Goal: Transaction & Acquisition: Purchase product/service

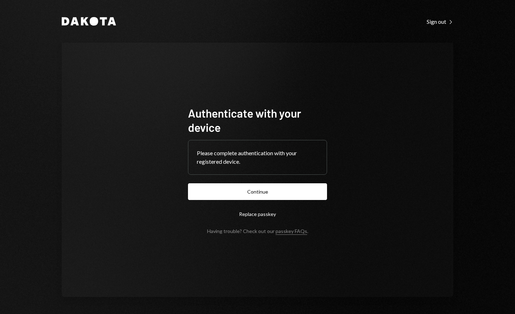
click at [263, 196] on button "Continue" at bounding box center [257, 191] width 139 height 17
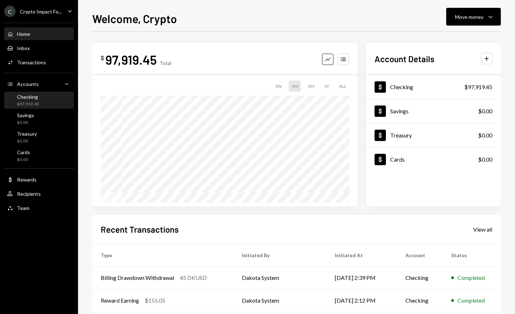
click at [39, 98] on div "Checking $97,919.45" at bounding box center [39, 100] width 64 height 13
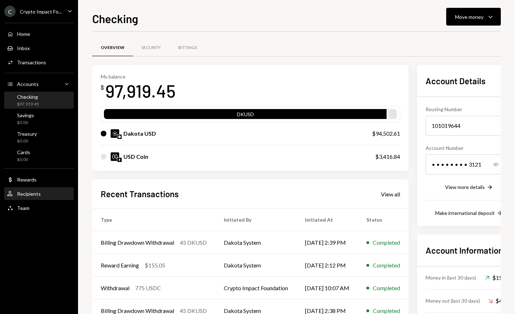
click at [37, 192] on div "Recipients" at bounding box center [29, 194] width 24 height 6
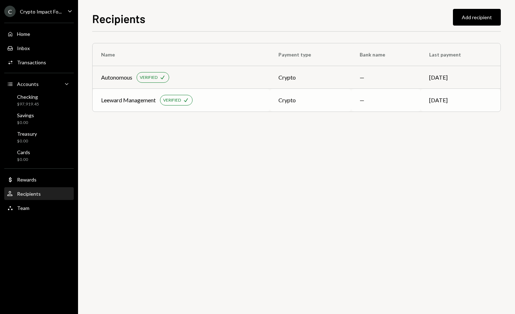
click at [255, 102] on div "Leeward Management VERIFIED Check" at bounding box center [181, 100] width 160 height 11
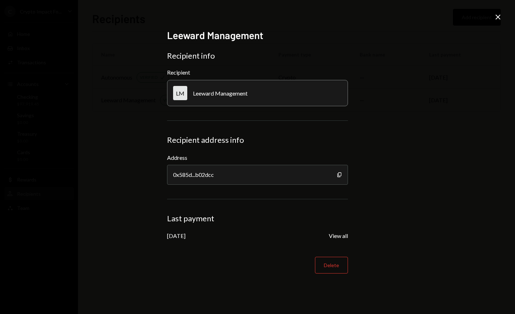
click at [339, 237] on button "View all" at bounding box center [338, 235] width 19 height 7
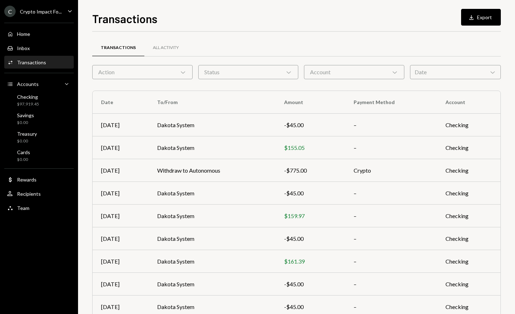
click at [122, 68] on div "Action Chevron Down" at bounding box center [142, 72] width 100 height 14
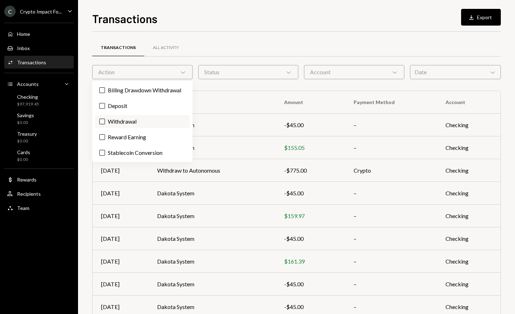
click at [132, 122] on label "Withdrawal" at bounding box center [142, 121] width 95 height 13
click at [105, 122] on button "Withdrawal" at bounding box center [102, 122] width 6 height 6
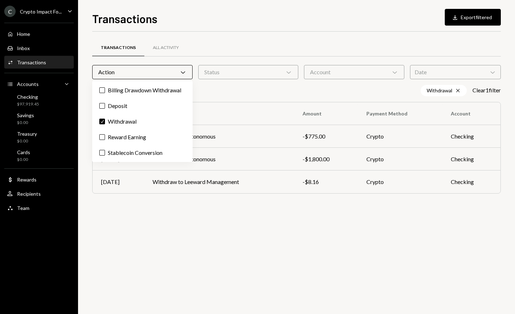
click at [415, 36] on div "Transactions All Activity Action Chevron Down Status Chevron Down Account Chevr…" at bounding box center [296, 120] width 409 height 176
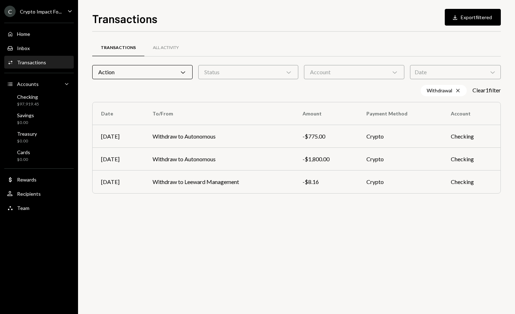
drag, startPoint x: 213, startPoint y: 210, endPoint x: 290, endPoint y: 180, distance: 82.5
click at [214, 209] on div "Transactions All Activity Action Chevron Down Status Chevron Down Account Chevr…" at bounding box center [296, 173] width 409 height 282
click at [179, 219] on div "Transactions All Activity Action Chevron Down Status Chevron Down Account Chevr…" at bounding box center [296, 173] width 409 height 282
drag, startPoint x: 220, startPoint y: 185, endPoint x: 224, endPoint y: 185, distance: 4.3
click at [220, 185] on td "Withdraw to Leeward Management" at bounding box center [219, 181] width 150 height 23
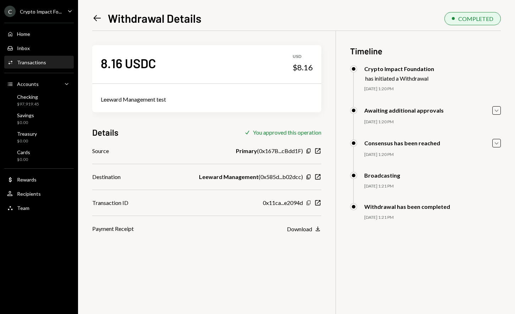
click at [309, 203] on icon "Copy" at bounding box center [309, 203] width 6 height 6
click at [319, 201] on icon "New Window" at bounding box center [317, 202] width 7 height 7
drag, startPoint x: 34, startPoint y: 105, endPoint x: 40, endPoint y: 102, distance: 6.5
click at [35, 104] on div "$97,919.45" at bounding box center [28, 104] width 22 height 6
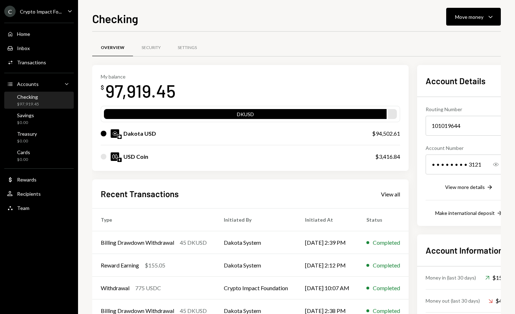
drag, startPoint x: 483, startPoint y: 20, endPoint x: 477, endPoint y: 26, distance: 8.3
click at [482, 20] on div "Move money" at bounding box center [469, 16] width 28 height 7
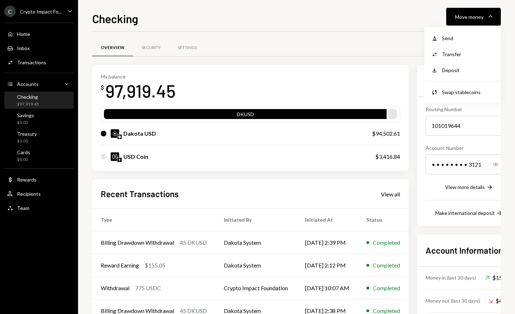
click at [297, 47] on div "Overview Security Settings" at bounding box center [296, 48] width 409 height 18
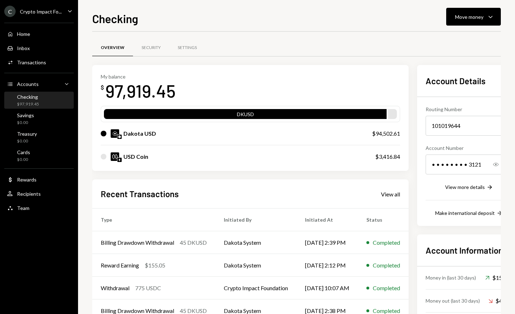
drag, startPoint x: 469, startPoint y: 20, endPoint x: 471, endPoint y: 26, distance: 6.4
click at [469, 20] on div "Move money" at bounding box center [469, 16] width 28 height 7
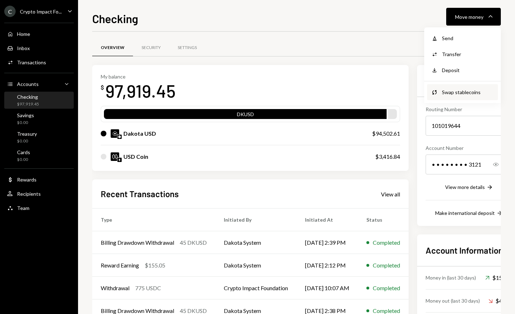
click at [468, 88] on div "Swap stablecoins" at bounding box center [468, 91] width 52 height 7
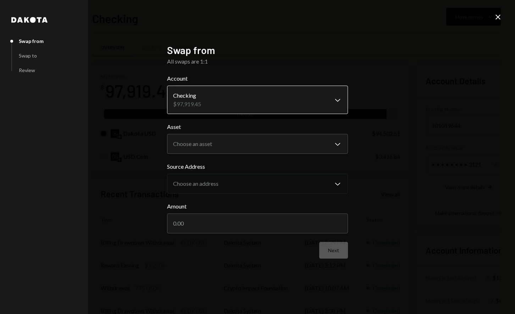
click at [215, 103] on body "C Crypto Impact Fo... Caret Down Home Home Inbox Inbox Activities Transactions …" at bounding box center [257, 157] width 515 height 314
click at [232, 140] on body "C Crypto Impact Fo... Caret Down Home Home Inbox Inbox Activities Transactions …" at bounding box center [257, 157] width 515 height 314
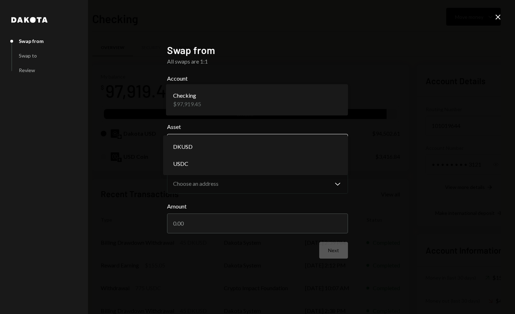
select select "*****"
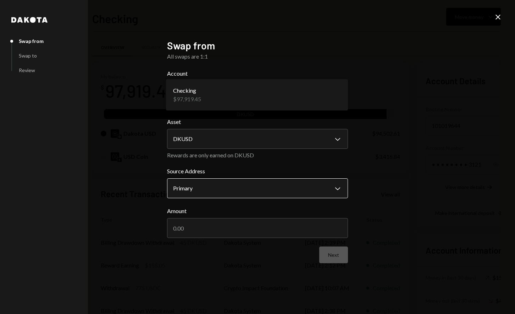
click at [226, 184] on body "C Crypto Impact Fo... Caret Down Home Home Inbox Inbox Activities Transactions …" at bounding box center [257, 157] width 515 height 314
click at [218, 229] on input "Amount" at bounding box center [257, 228] width 181 height 20
click at [215, 226] on input "Amount" at bounding box center [257, 228] width 181 height 20
click at [213, 229] on input "Amount" at bounding box center [257, 228] width 181 height 20
type input "40000"
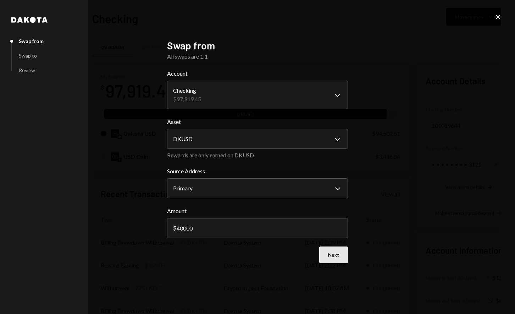
click at [337, 249] on button "Next" at bounding box center [333, 254] width 29 height 17
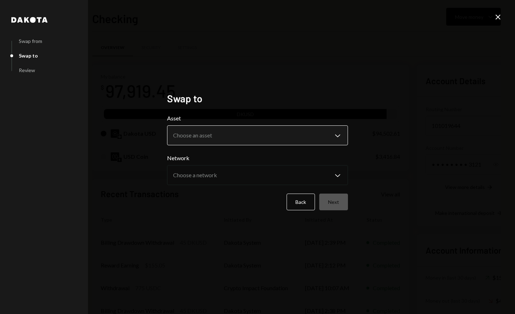
click at [247, 133] on body "C Crypto Impact Fo... Caret Down Home Home Inbox Inbox Activities Transactions …" at bounding box center [257, 157] width 515 height 314
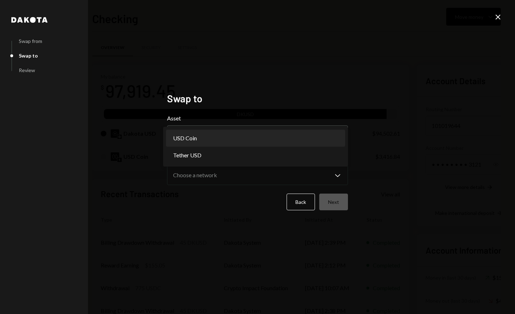
select select "****"
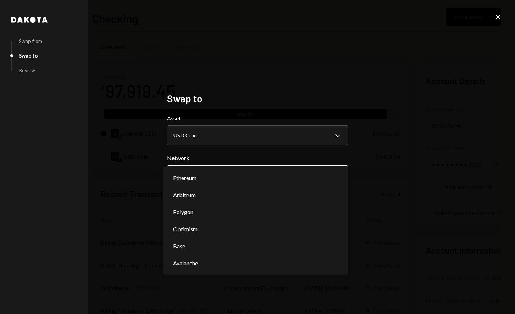
click at [239, 174] on body "C Crypto Impact Fo... Caret Down Home Home Inbox Inbox Activities Transactions …" at bounding box center [257, 157] width 515 height 314
select select "**********"
drag, startPoint x: 239, startPoint y: 181, endPoint x: 349, endPoint y: 204, distance: 112.0
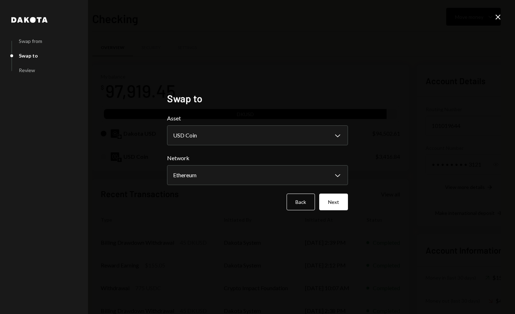
click at [329, 199] on button "Next" at bounding box center [333, 201] width 29 height 17
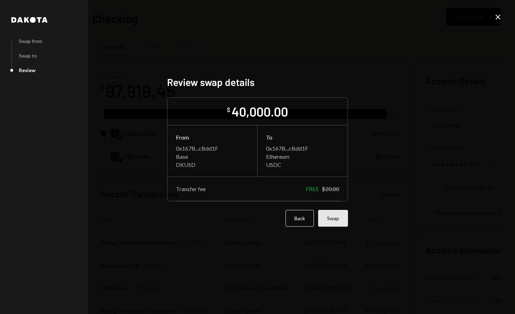
click at [341, 220] on button "Swap" at bounding box center [333, 218] width 30 height 17
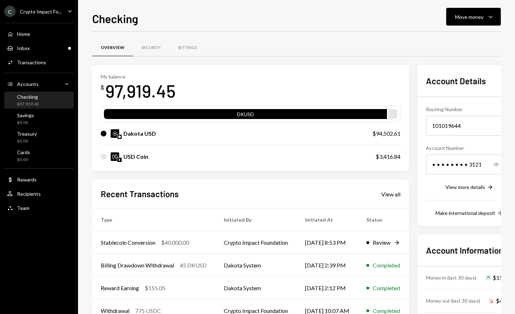
click at [246, 53] on div "Overview Security Settings" at bounding box center [296, 48] width 409 height 18
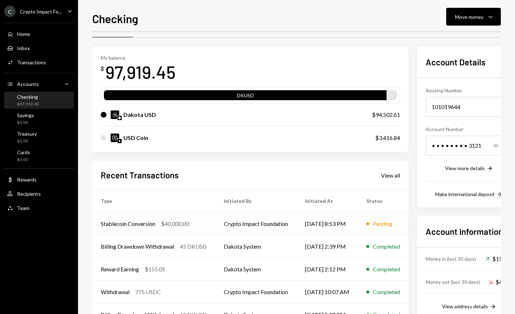
scroll to position [45, 0]
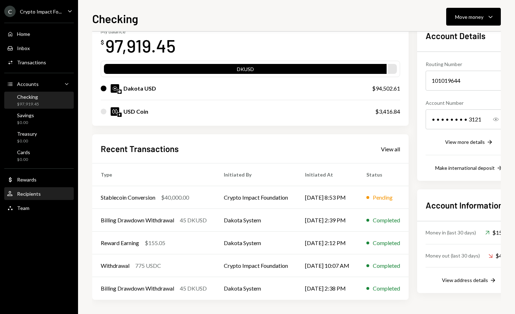
click at [40, 192] on div "User Recipients" at bounding box center [39, 194] width 64 height 6
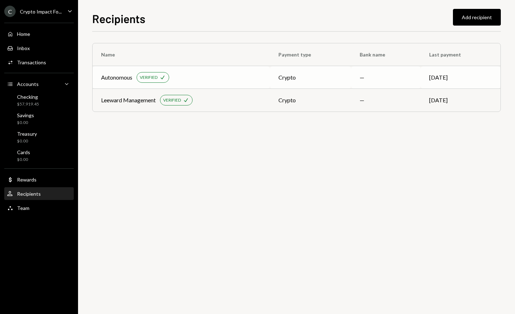
click at [120, 79] on div "Autonomous" at bounding box center [116, 77] width 31 height 9
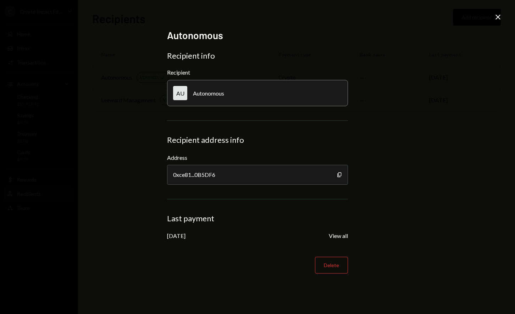
drag, startPoint x: 356, startPoint y: 207, endPoint x: 342, endPoint y: 215, distance: 16.3
click at [353, 208] on div "Autonomous Recipient info Recipient AU Autonomous Recipient address info Addres…" at bounding box center [257, 157] width 515 height 314
click at [337, 238] on button "View all" at bounding box center [338, 235] width 19 height 7
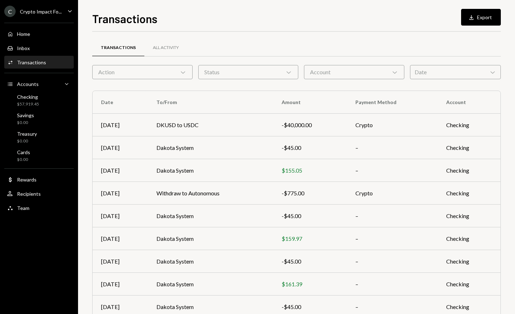
drag, startPoint x: 334, startPoint y: 20, endPoint x: 334, endPoint y: 24, distance: 4.3
click at [334, 21] on div "Transactions Download Export" at bounding box center [296, 18] width 409 height 16
drag, startPoint x: 337, startPoint y: 36, endPoint x: 335, endPoint y: 33, distance: 3.8
click at [336, 35] on div "Transactions All Activity Action Chevron Down Status Chevron Down Account Chevr…" at bounding box center [296, 201] width 409 height 339
click at [384, 22] on div "Transactions Download Export" at bounding box center [296, 18] width 409 height 16
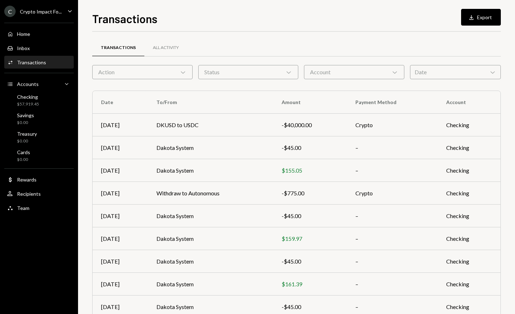
click at [166, 68] on div "Action Chevron Down" at bounding box center [142, 72] width 100 height 14
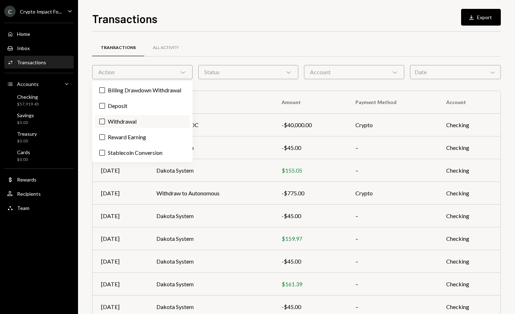
click at [135, 121] on label "Withdrawal" at bounding box center [142, 121] width 95 height 13
click at [105, 121] on button "Withdrawal" at bounding box center [102, 122] width 6 height 6
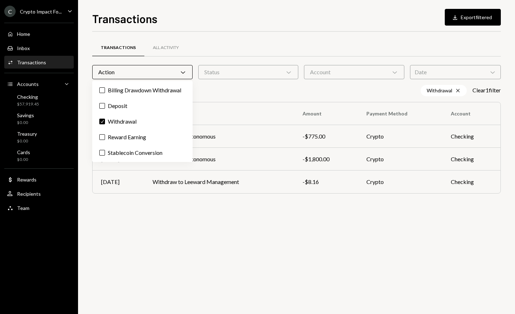
drag, startPoint x: 307, startPoint y: 267, endPoint x: 302, endPoint y: 257, distance: 10.3
click at [303, 260] on div "Transactions All Activity Action Chevron Down Status Chevron Down Account Chevr…" at bounding box center [296, 173] width 409 height 282
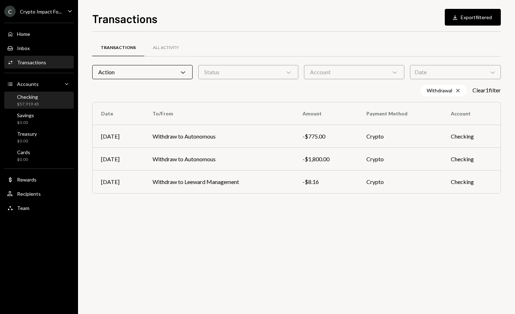
click at [43, 100] on div "Checking $57,919.45" at bounding box center [39, 100] width 64 height 13
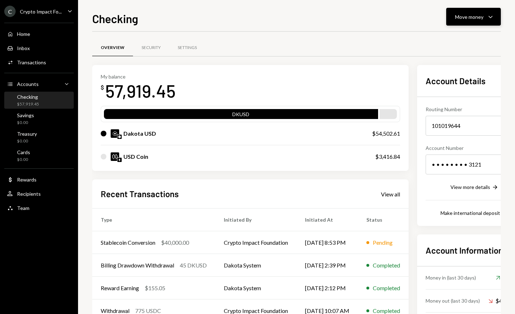
click at [486, 20] on div "Move money Caret Down" at bounding box center [473, 16] width 37 height 9
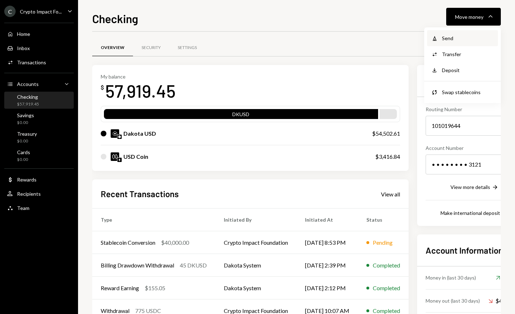
drag, startPoint x: 0, startPoint y: 0, endPoint x: 480, endPoint y: 32, distance: 481.0
click at [480, 32] on div "Withdraw Send" at bounding box center [462, 38] width 71 height 16
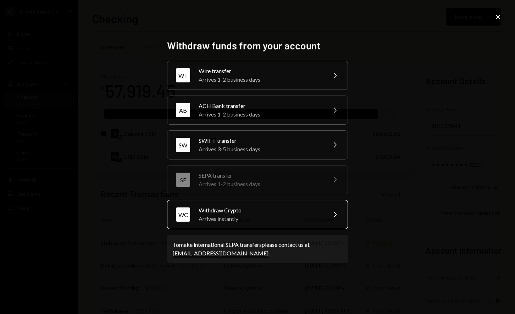
click at [242, 216] on div "Arrives instantly" at bounding box center [261, 218] width 124 height 9
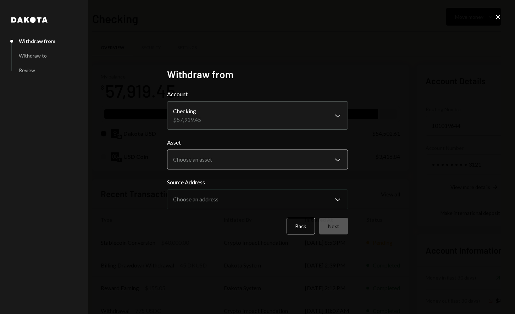
click at [248, 165] on body "C Crypto Impact Fo... Caret Down Home Home Inbox Inbox Activities Transactions …" at bounding box center [257, 157] width 515 height 314
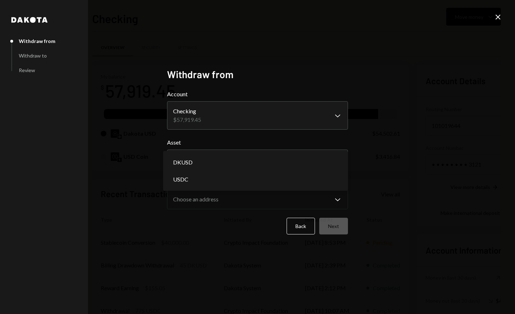
select select "****"
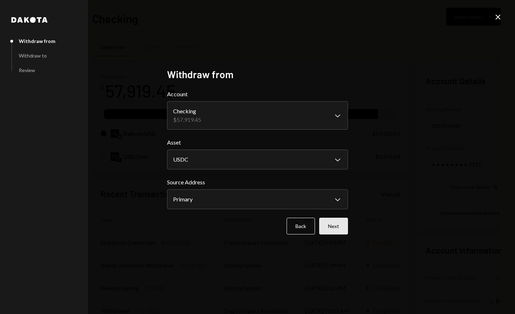
click at [322, 223] on button "Next" at bounding box center [333, 226] width 29 height 17
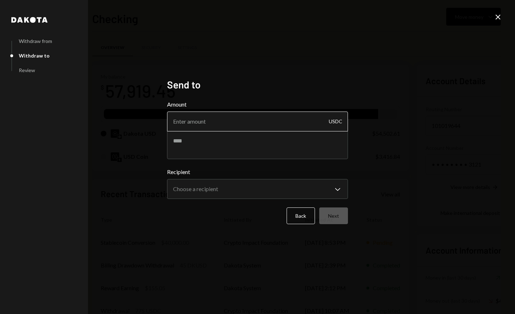
drag, startPoint x: 261, startPoint y: 122, endPoint x: 258, endPoint y: 130, distance: 8.4
click at [261, 123] on input "Amount" at bounding box center [257, 121] width 181 height 20
type input "1075"
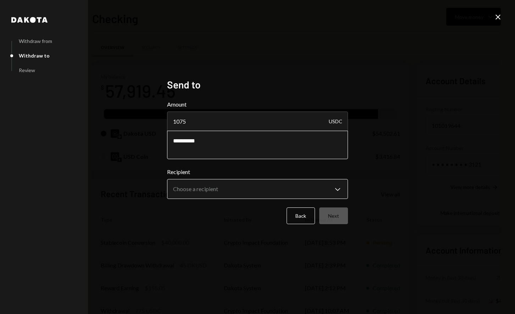
type textarea "**********"
click at [275, 186] on body "C Crypto Impact Fo... Caret Down Home Home Inbox Inbox Activities Transactions …" at bounding box center [257, 157] width 515 height 314
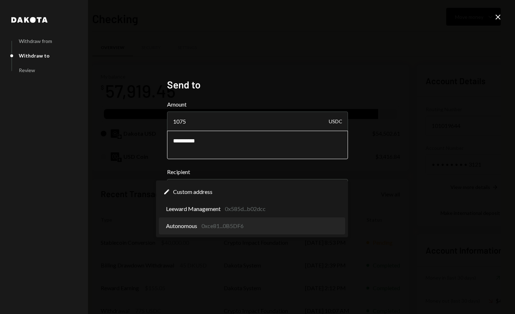
select select "**********"
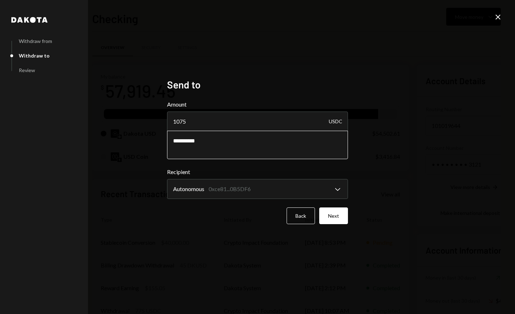
click at [173, 138] on textarea "**********" at bounding box center [257, 145] width 181 height 28
type textarea "**********"
drag, startPoint x: 336, startPoint y: 219, endPoint x: 340, endPoint y: 220, distance: 4.0
click at [337, 219] on button "Next" at bounding box center [333, 215] width 29 height 17
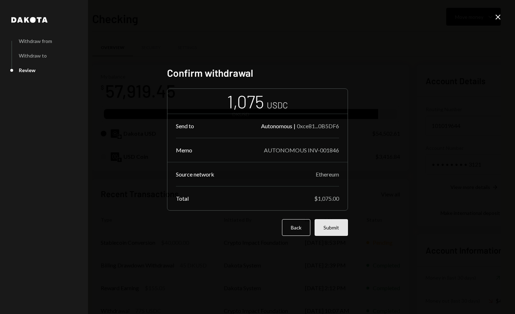
click at [333, 230] on button "Submit" at bounding box center [331, 227] width 33 height 17
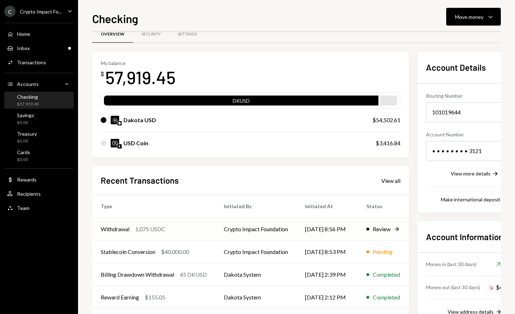
scroll to position [35, 0]
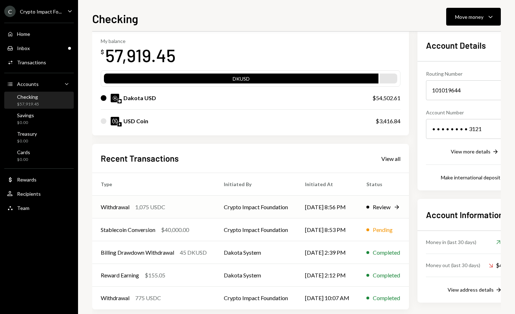
click at [198, 207] on div "Withdrawal 1,075 USDC" at bounding box center [154, 207] width 106 height 9
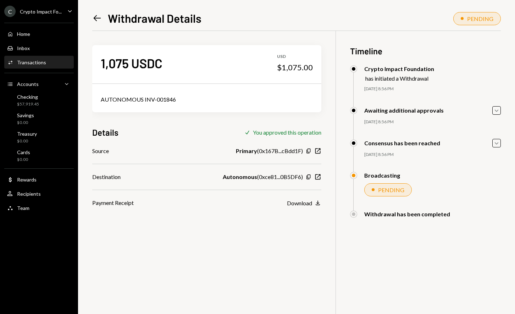
click at [236, 221] on div "1,075 USDC USD $1,075.00 AUTONOMOUS INV-001846 Details Check You approved this …" at bounding box center [296, 188] width 409 height 314
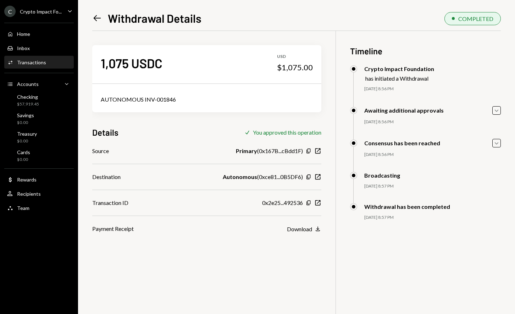
click at [279, 263] on div "1,075 USDC USD $1,075.00 AUTONOMOUS INV-001846 Details Check You approved this …" at bounding box center [296, 188] width 409 height 314
click at [321, 203] on icon "New Window" at bounding box center [317, 202] width 7 height 7
click at [41, 193] on div "User Recipients" at bounding box center [39, 194] width 64 height 6
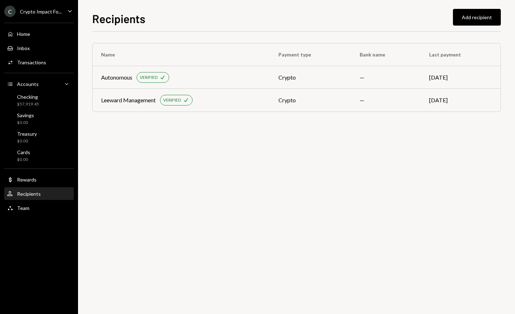
click at [30, 215] on div "Home Home Inbox Inbox Activities Transactions Accounts Accounts Caret Down Chec…" at bounding box center [39, 116] width 78 height 197
click at [33, 212] on div "Team Team" at bounding box center [39, 208] width 64 height 12
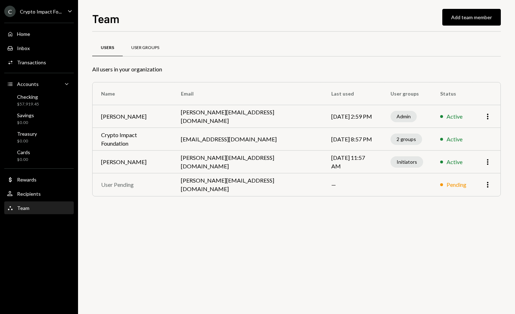
click at [141, 50] on div "User Groups" at bounding box center [145, 48] width 28 height 6
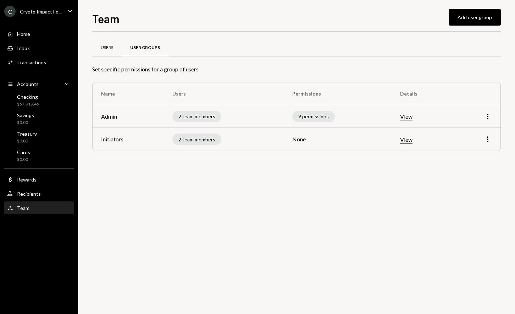
click at [105, 54] on div "Users" at bounding box center [106, 47] width 29 height 17
click at [112, 45] on div "Users" at bounding box center [107, 48] width 12 height 6
drag, startPoint x: 410, startPoint y: 139, endPoint x: 460, endPoint y: 180, distance: 64.8
click at [452, 165] on div "Users User Groups Set specific permissions for a group of users Name Users Perm…" at bounding box center [296, 104] width 409 height 122
click at [382, 214] on div "Users User Groups Set specific permissions for a group of users Name Users Perm…" at bounding box center [296, 173] width 409 height 282
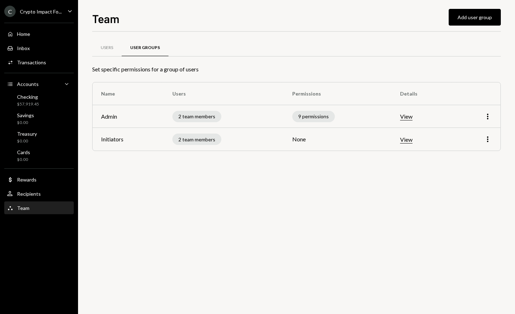
click at [42, 208] on div "Team Team" at bounding box center [39, 208] width 64 height 6
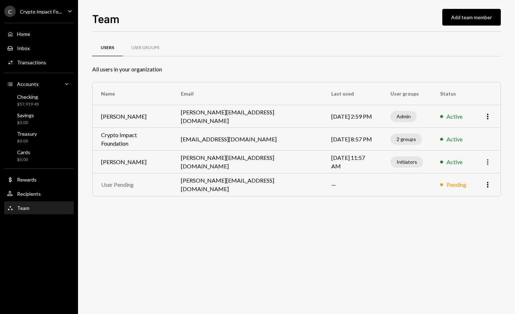
click at [488, 164] on icon "button" at bounding box center [487, 162] width 1 height 6
click at [470, 192] on div "Remove" at bounding box center [471, 189] width 35 height 12
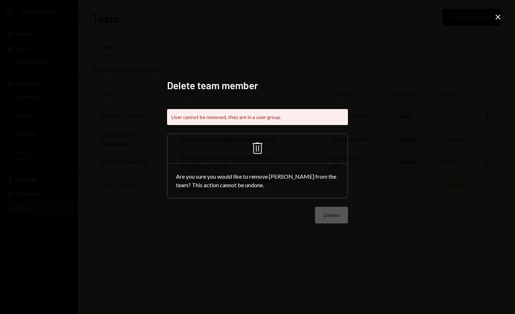
click at [335, 215] on div "Delete" at bounding box center [257, 215] width 181 height 17
click at [288, 151] on div "Trash Are you sure you would like to remove [PERSON_NAME] from the team? This a…" at bounding box center [257, 165] width 181 height 65
click at [302, 144] on div "Trash Are you sure you would like to remove [PERSON_NAME] from the team? This a…" at bounding box center [257, 165] width 181 height 65
click at [264, 146] on icon "Trash" at bounding box center [257, 147] width 17 height 17
click at [499, 13] on div "Delete team member User cannot be removed, they are in a user group. Trash Are …" at bounding box center [257, 157] width 515 height 314
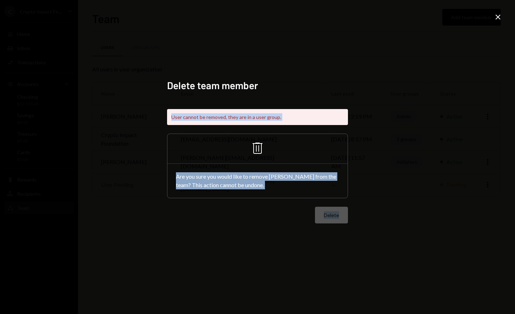
click at [503, 23] on div "Delete team member User cannot be removed, they are in a user group. Trash Are …" at bounding box center [257, 157] width 515 height 314
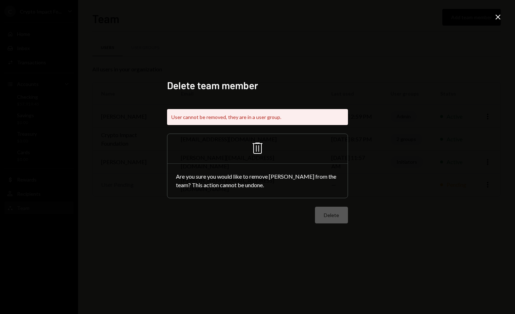
click at [501, 20] on icon "Close" at bounding box center [498, 17] width 9 height 9
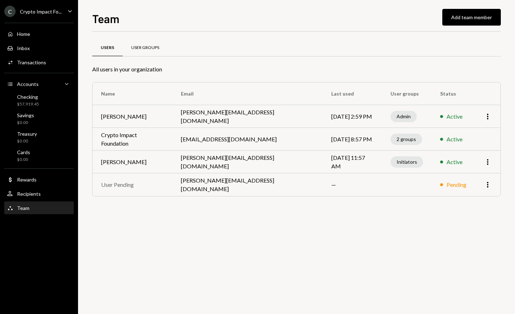
click at [155, 46] on div "User Groups" at bounding box center [145, 48] width 28 height 6
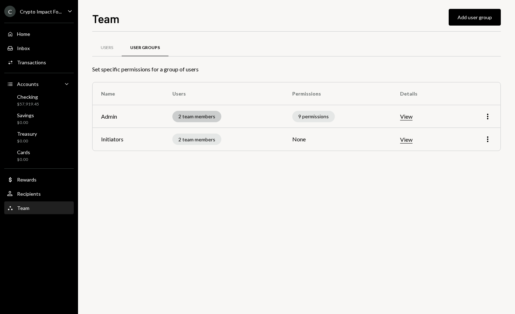
drag, startPoint x: 196, startPoint y: 119, endPoint x: 200, endPoint y: 118, distance: 4.8
click at [196, 119] on div "2 team members" at bounding box center [197, 116] width 49 height 11
click at [202, 115] on div "2 team members" at bounding box center [197, 116] width 49 height 11
click at [487, 114] on icon "More" at bounding box center [488, 116] width 9 height 9
click at [474, 130] on div "Edit" at bounding box center [471, 131] width 35 height 12
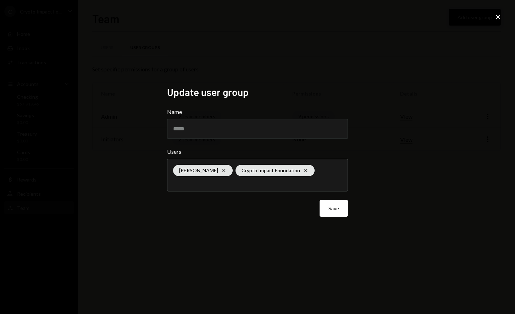
drag, startPoint x: 496, startPoint y: 16, endPoint x: 500, endPoint y: 23, distance: 8.3
click at [496, 16] on icon "Close" at bounding box center [498, 17] width 9 height 9
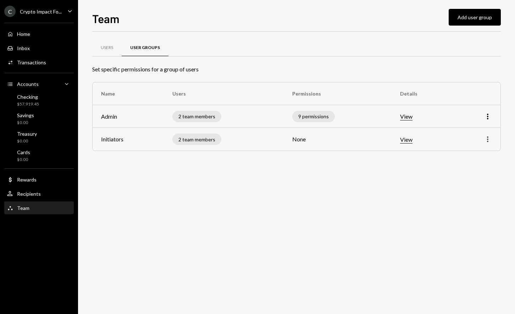
drag, startPoint x: 487, startPoint y: 136, endPoint x: 487, endPoint y: 140, distance: 3.9
click at [487, 136] on icon "More" at bounding box center [488, 139] width 9 height 9
click at [462, 155] on div "Edit" at bounding box center [471, 154] width 35 height 12
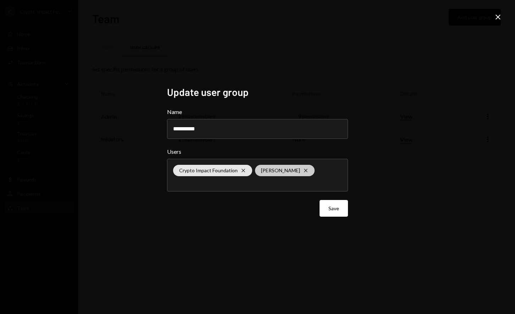
click at [307, 170] on icon at bounding box center [305, 170] width 3 height 3
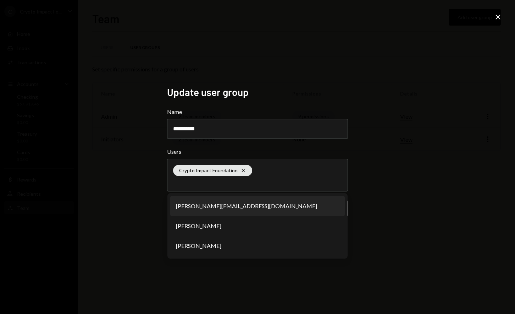
click at [450, 166] on div "**********" at bounding box center [257, 157] width 515 height 314
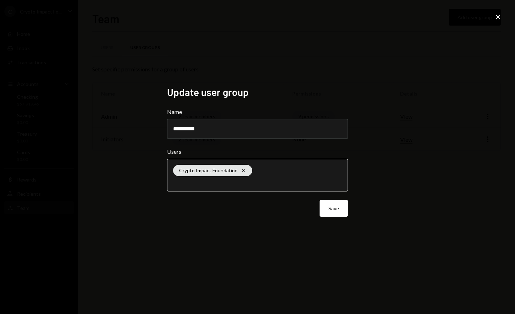
drag, startPoint x: 324, startPoint y: 184, endPoint x: 326, endPoint y: 180, distance: 4.3
click at [325, 181] on input "text" at bounding box center [257, 182] width 169 height 6
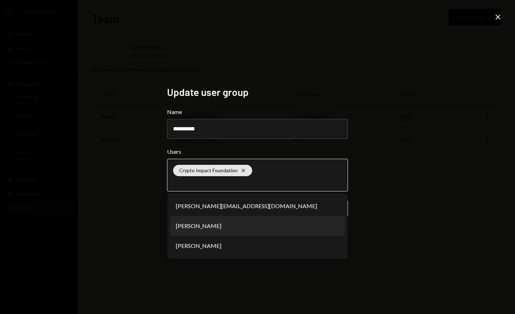
drag, startPoint x: 258, startPoint y: 227, endPoint x: 281, endPoint y: 223, distance: 23.3
click at [258, 227] on li "[PERSON_NAME]" at bounding box center [257, 226] width 175 height 20
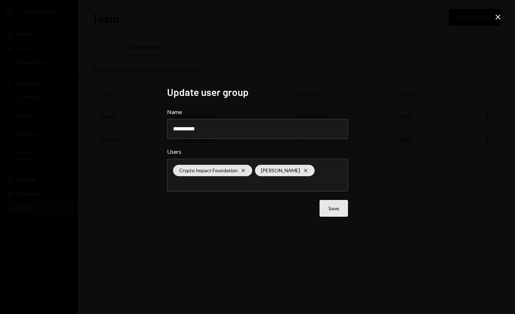
click at [333, 213] on button "Save" at bounding box center [334, 208] width 28 height 17
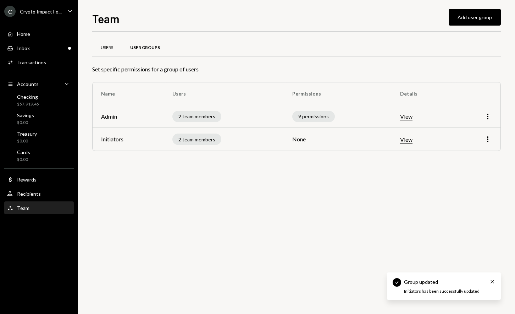
click at [98, 52] on div "Users" at bounding box center [106, 47] width 29 height 17
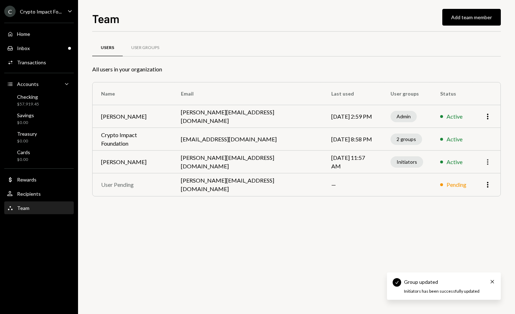
click at [489, 164] on icon "More" at bounding box center [488, 162] width 9 height 9
click at [467, 190] on div "Remove" at bounding box center [471, 189] width 35 height 12
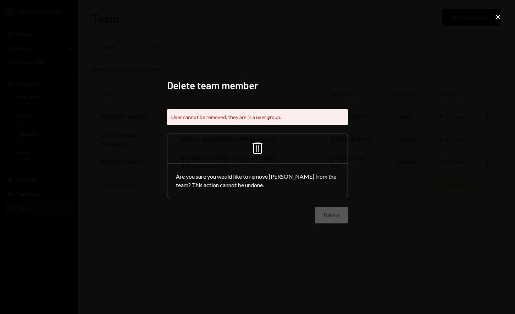
drag, startPoint x: 343, startPoint y: 215, endPoint x: 399, endPoint y: 153, distance: 83.4
click at [345, 214] on div "Delete" at bounding box center [257, 215] width 181 height 17
click at [499, 20] on icon "Close" at bounding box center [498, 17] width 9 height 9
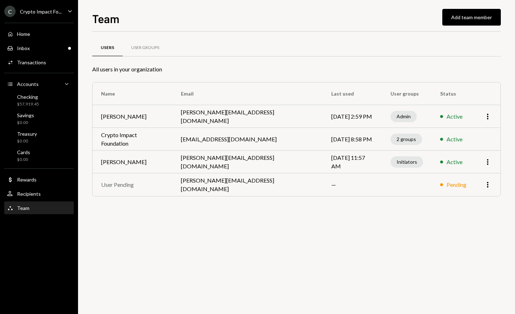
drag, startPoint x: 337, startPoint y: 245, endPoint x: 132, endPoint y: 119, distance: 240.1
click at [338, 243] on div "Users User Groups All users in your organization Name Email Last used User grou…" at bounding box center [296, 173] width 409 height 282
click at [39, 50] on div "Inbox Inbox" at bounding box center [39, 48] width 64 height 6
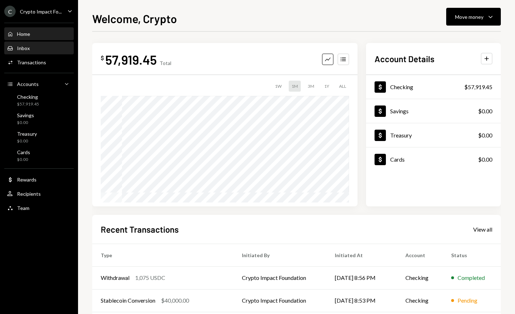
drag, startPoint x: 0, startPoint y: 0, endPoint x: 54, endPoint y: 51, distance: 74.3
click at [54, 51] on div "Inbox Inbox" at bounding box center [39, 48] width 64 height 6
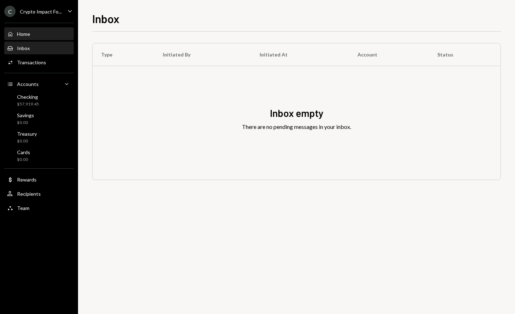
click at [45, 39] on div "Home Home" at bounding box center [39, 34] width 64 height 12
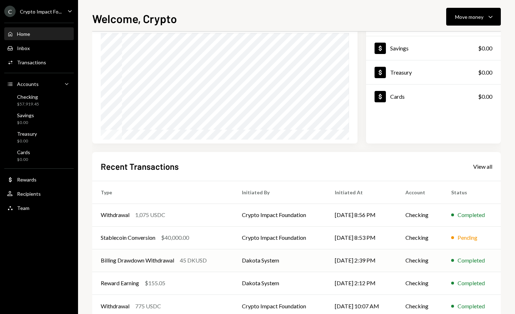
scroll to position [80, 0]
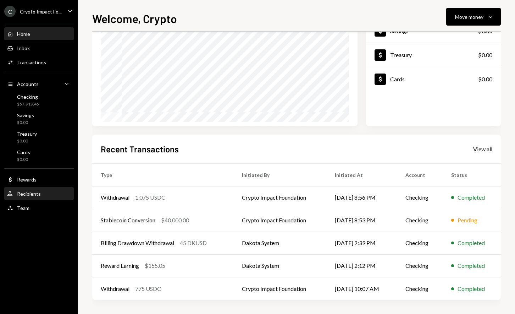
click at [45, 191] on div "User Recipients" at bounding box center [39, 194] width 64 height 6
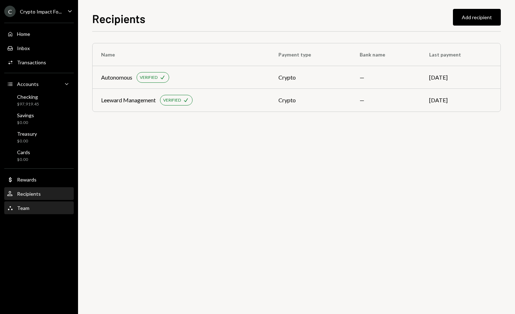
click at [38, 205] on div "Team Team" at bounding box center [39, 208] width 64 height 6
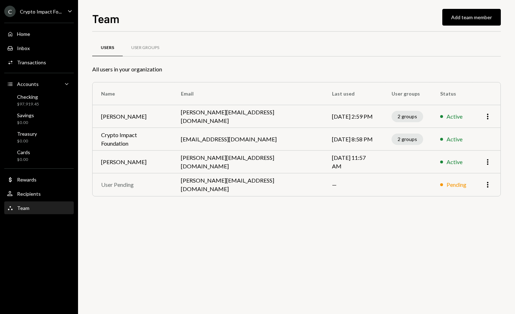
click at [502, 161] on div "Team Add team member Users User Groups All users in your organization Name Emai…" at bounding box center [296, 157] width 437 height 314
drag, startPoint x: 487, startPoint y: 188, endPoint x: 493, endPoint y: 187, distance: 5.9
click at [488, 188] on icon "More" at bounding box center [488, 184] width 9 height 9
click at [478, 201] on div "Remove" at bounding box center [471, 199] width 35 height 12
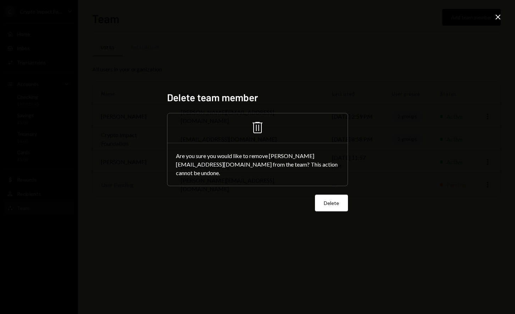
click at [335, 205] on button "Delete" at bounding box center [331, 203] width 33 height 17
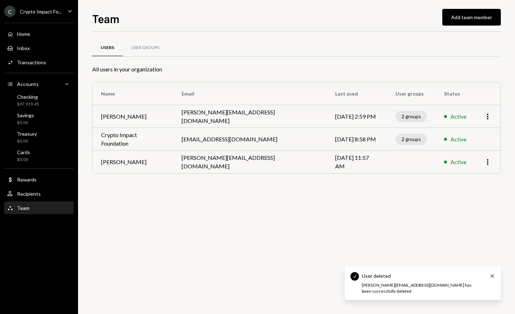
click at [493, 162] on td "More" at bounding box center [488, 162] width 26 height 23
click at [489, 162] on icon "More" at bounding box center [488, 162] width 9 height 9
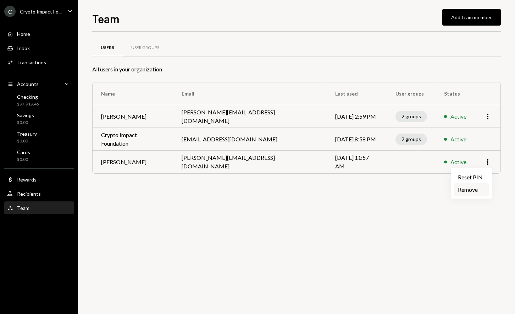
click at [477, 191] on div "Remove" at bounding box center [471, 189] width 35 height 12
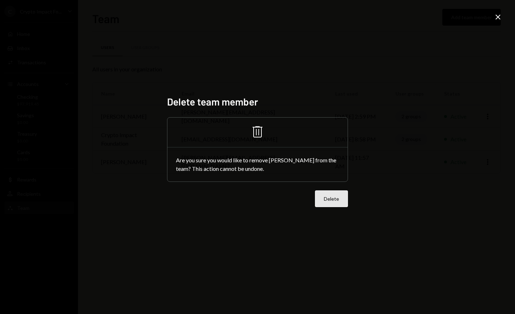
click at [333, 194] on button "Delete" at bounding box center [331, 198] width 33 height 17
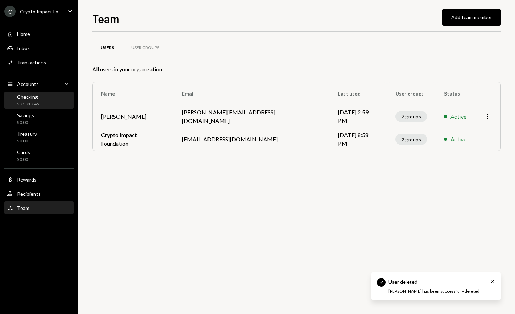
click at [46, 98] on div "Checking $97,919.45" at bounding box center [39, 100] width 64 height 13
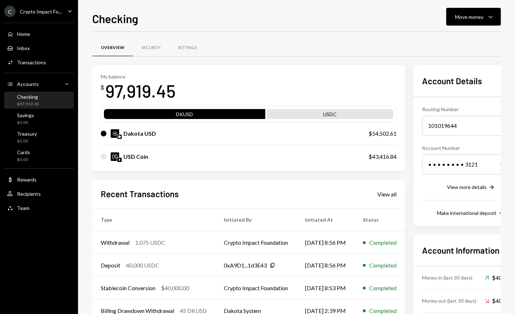
click at [471, 26] on div "Checking Move money Caret Down Overview Security Settings My balance $ 97,919.4…" at bounding box center [296, 162] width 409 height 304
click at [473, 23] on button "Move money Caret Down" at bounding box center [474, 17] width 55 height 18
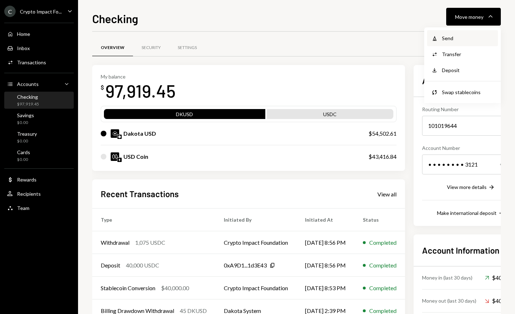
click at [461, 38] on div "Send" at bounding box center [468, 37] width 52 height 7
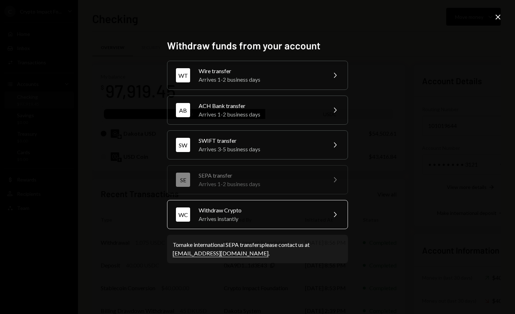
click at [257, 222] on div "Arrives instantly" at bounding box center [261, 218] width 124 height 9
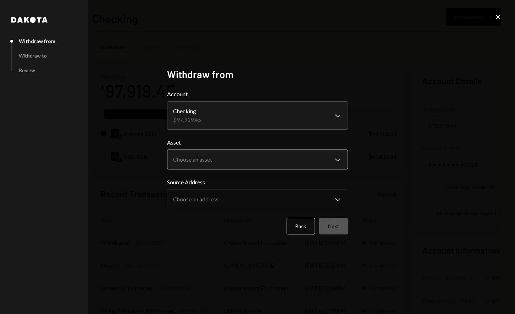
click at [244, 160] on body "C Crypto Impact Fo... Caret Down Home Home Inbox Inbox Activities Transactions …" at bounding box center [257, 157] width 515 height 314
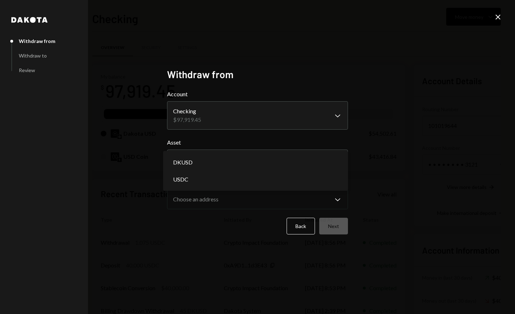
select select "****"
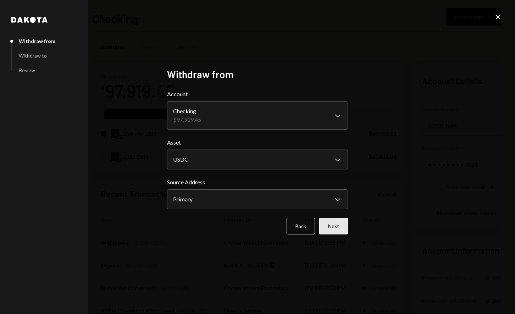
click at [340, 231] on button "Next" at bounding box center [333, 226] width 29 height 17
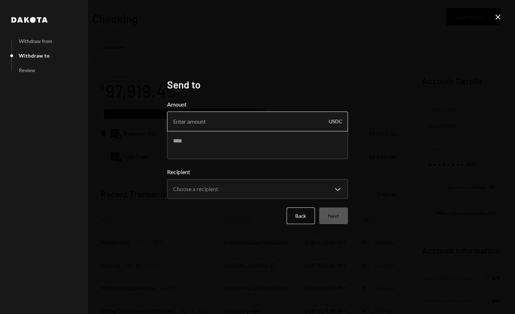
click at [234, 126] on input "Amount" at bounding box center [257, 121] width 181 height 20
type input "38747.71"
click at [289, 140] on textarea "**********" at bounding box center [257, 145] width 181 height 28
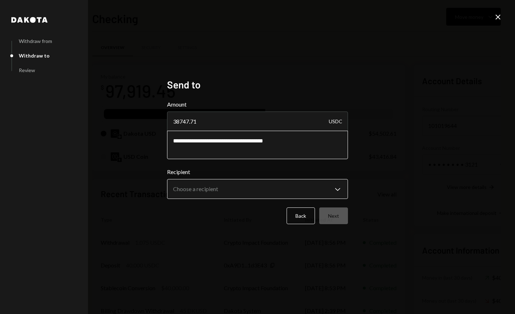
type textarea "**********"
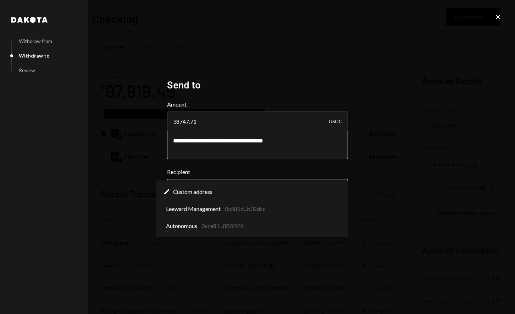
click at [295, 197] on body "C Crypto Impact Fo... Caret Down Home Home Inbox Inbox Activities Transactions …" at bounding box center [257, 157] width 515 height 314
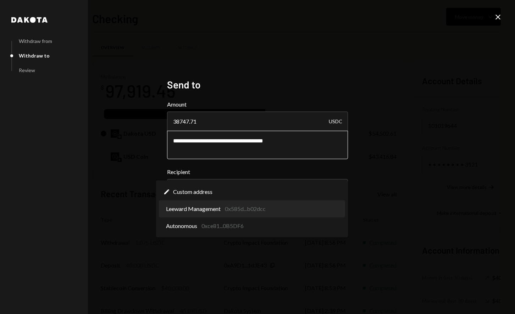
select select "**********"
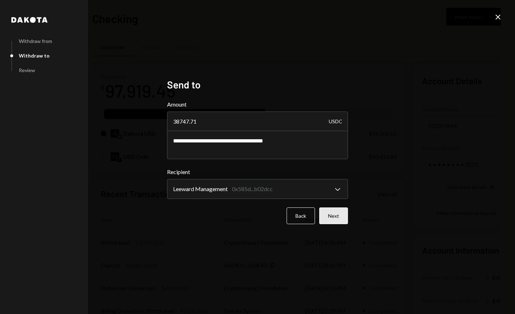
click at [335, 223] on button "Next" at bounding box center [333, 215] width 29 height 17
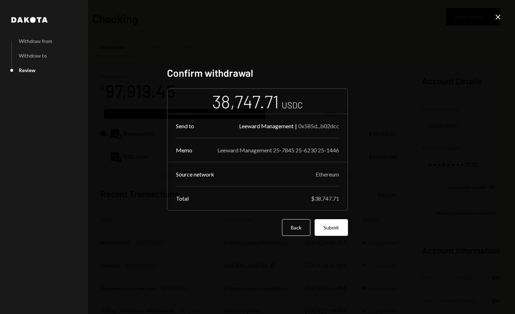
drag, startPoint x: 337, startPoint y: 232, endPoint x: 343, endPoint y: 234, distance: 6.3
click at [338, 233] on button "Submit" at bounding box center [331, 227] width 33 height 17
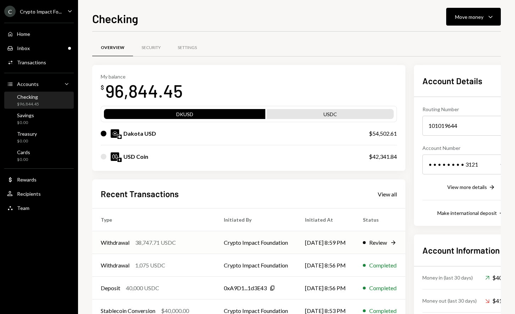
click at [196, 247] on td "Withdrawal 38,747.71 USDC" at bounding box center [153, 242] width 123 height 23
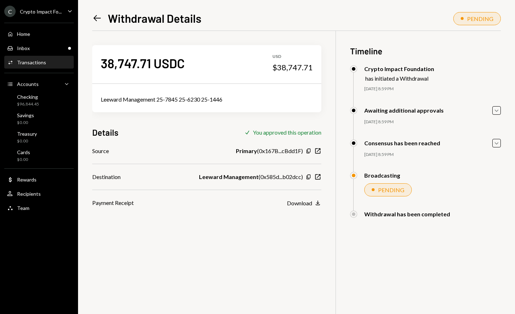
click at [337, 148] on div "38,747.71 USDC USD $38,747.71 Leeward Management 25-7845 25-6230 25-1446 Detail…" at bounding box center [296, 188] width 409 height 314
click at [273, 238] on div "38,747.71 USDC USD $38,747.71 Leeward Management 25-7845 25-6230 25-1446 Detail…" at bounding box center [296, 188] width 409 height 314
drag, startPoint x: 295, startPoint y: 237, endPoint x: 300, endPoint y: 237, distance: 4.3
click at [296, 237] on div "38,747.71 USDC USD $38,747.71 Leeward Management 25-7845 25-6230 25-1446 Detail…" at bounding box center [296, 188] width 409 height 314
click at [304, 234] on div "38,747.71 USDC USD $38,747.71 Leeward Management 25-7845 25-6230 25-1446 Detail…" at bounding box center [296, 188] width 409 height 314
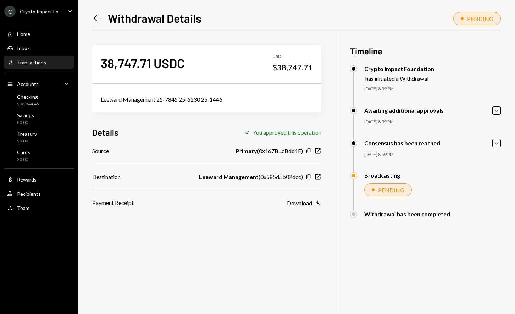
click at [297, 232] on div "38,747.71 USDC USD $38,747.71 Leeward Management 25-7845 25-6230 25-1446 Detail…" at bounding box center [296, 188] width 409 height 314
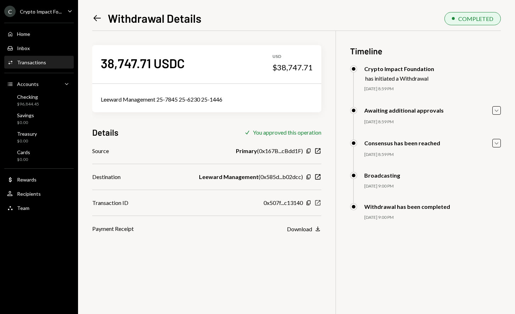
click at [319, 204] on icon "New Window" at bounding box center [317, 202] width 7 height 7
